Goal: Find specific page/section

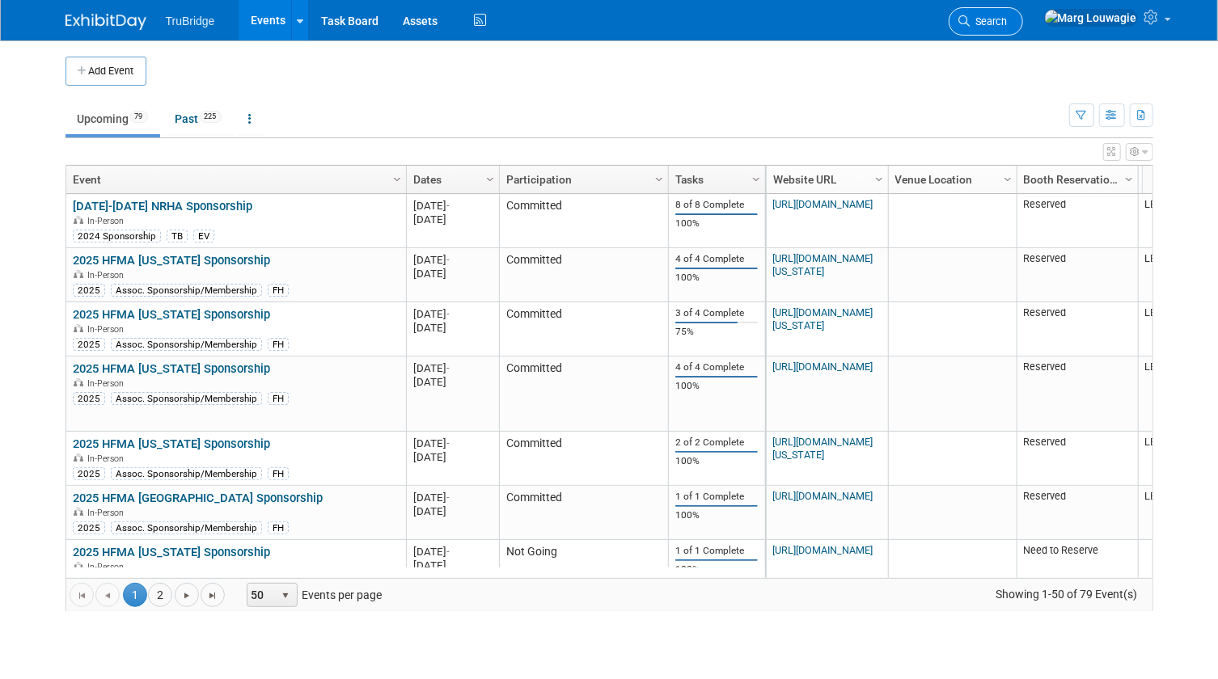
click at [1008, 23] on span "Search" at bounding box center [988, 21] width 37 height 12
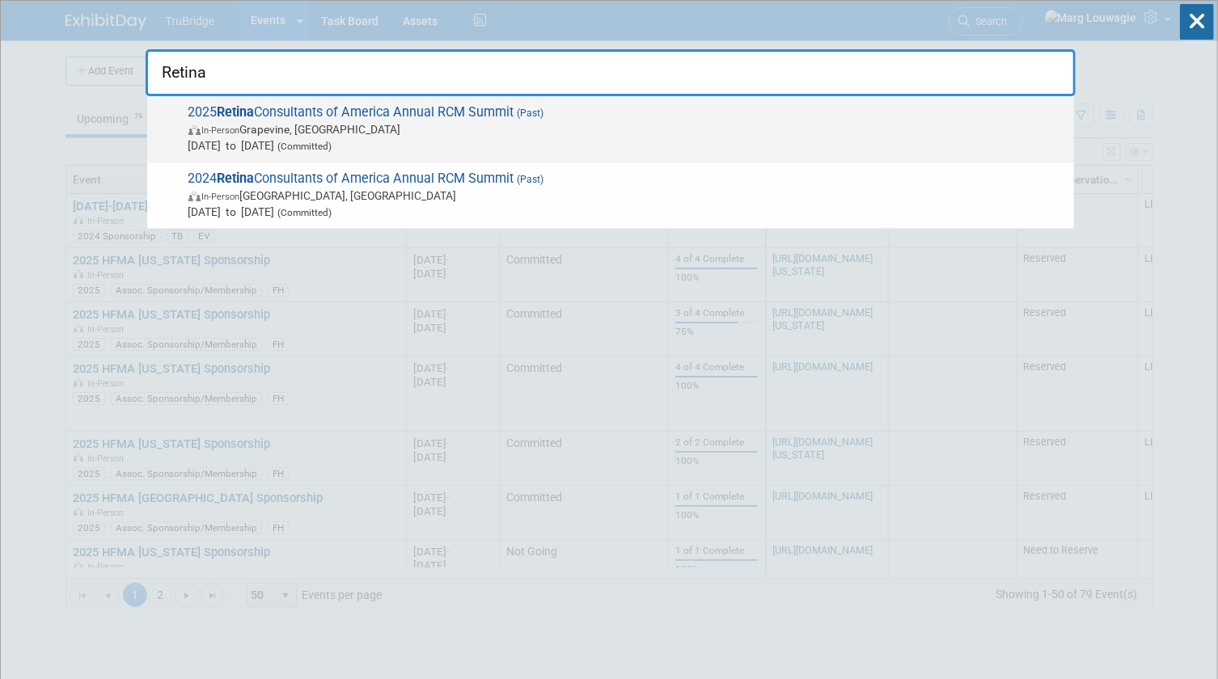
type input "Retina"
click at [534, 130] on span "In-Person Grapevine, TX" at bounding box center [626, 129] width 877 height 16
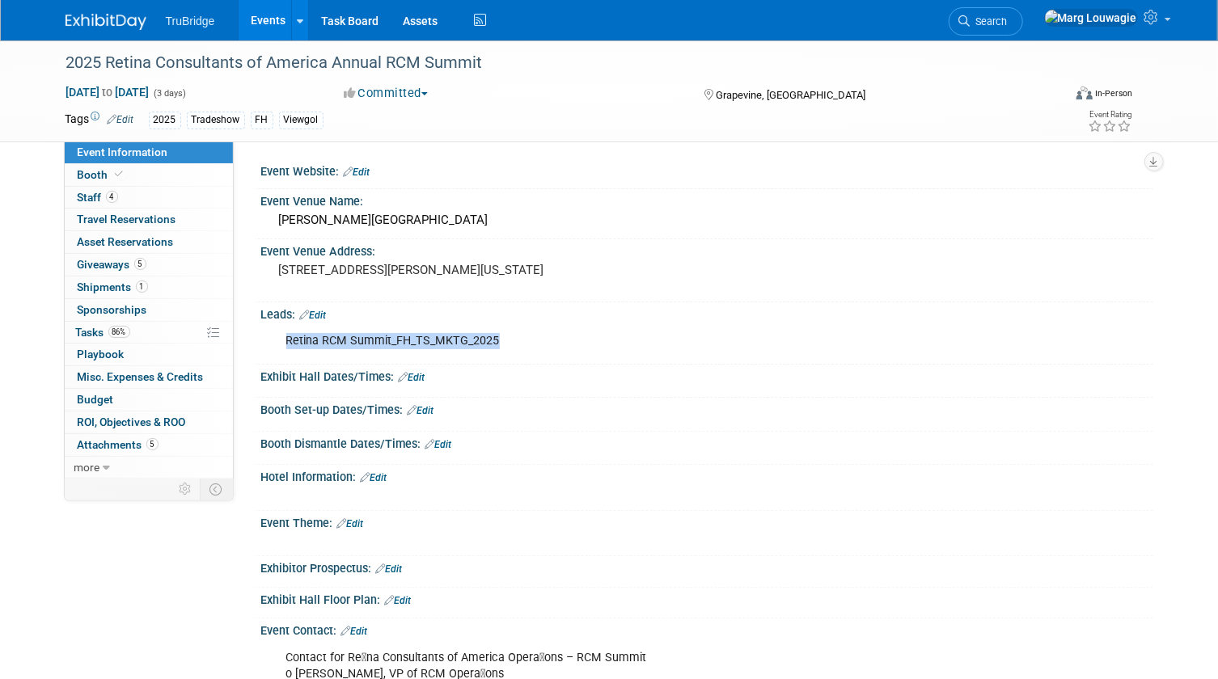
drag, startPoint x: 285, startPoint y: 340, endPoint x: 526, endPoint y: 341, distance: 241.0
click at [526, 341] on div "Retina RCM Summit_FH_TS_MKTG_2025" at bounding box center [627, 341] width 705 height 32
drag, startPoint x: 526, startPoint y: 341, endPoint x: 421, endPoint y: 340, distance: 105.1
copy div "Retina RCM Summit_FH_TS_MKTG_2025"
